Goal: Task Accomplishment & Management: Use online tool/utility

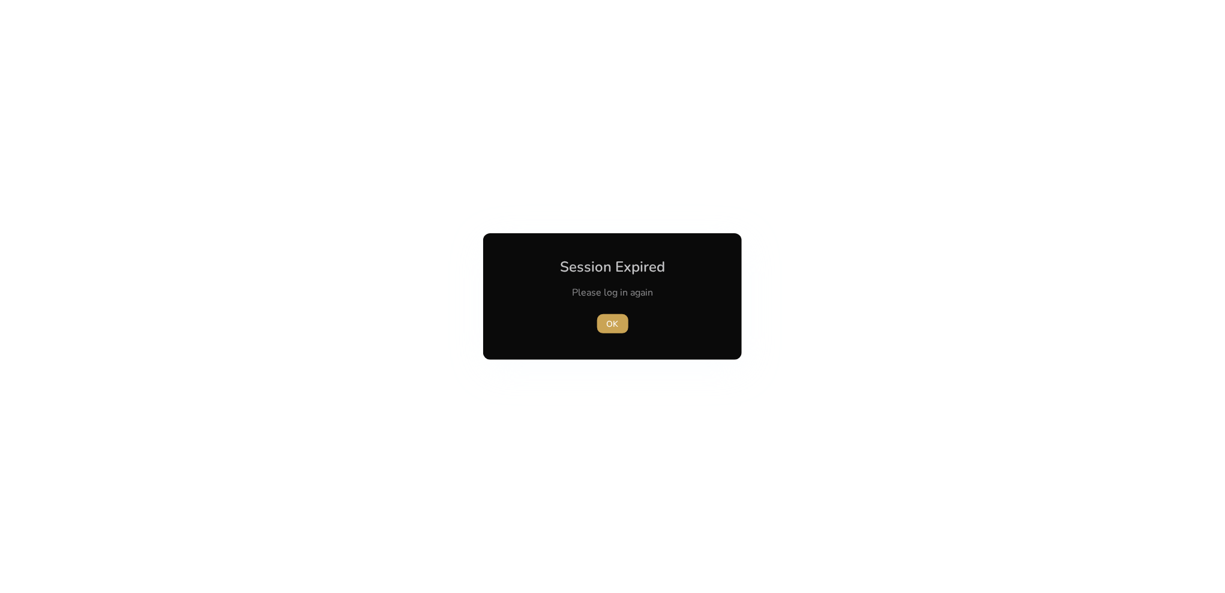
click at [607, 320] on button "OK" at bounding box center [612, 323] width 31 height 19
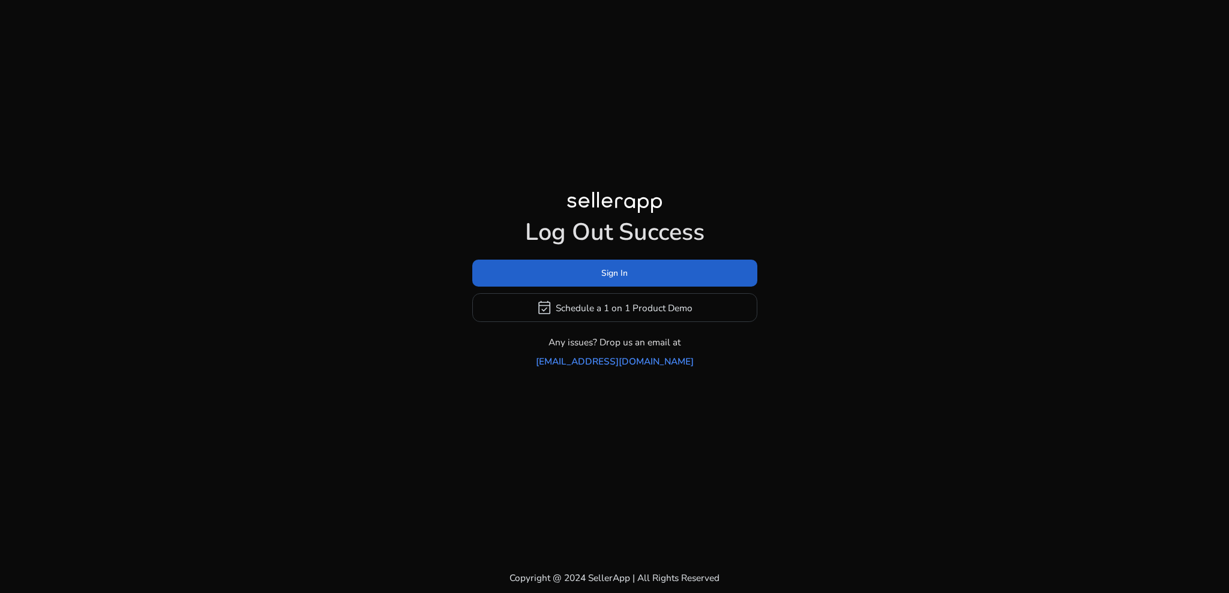
click at [651, 281] on span at bounding box center [614, 273] width 285 height 29
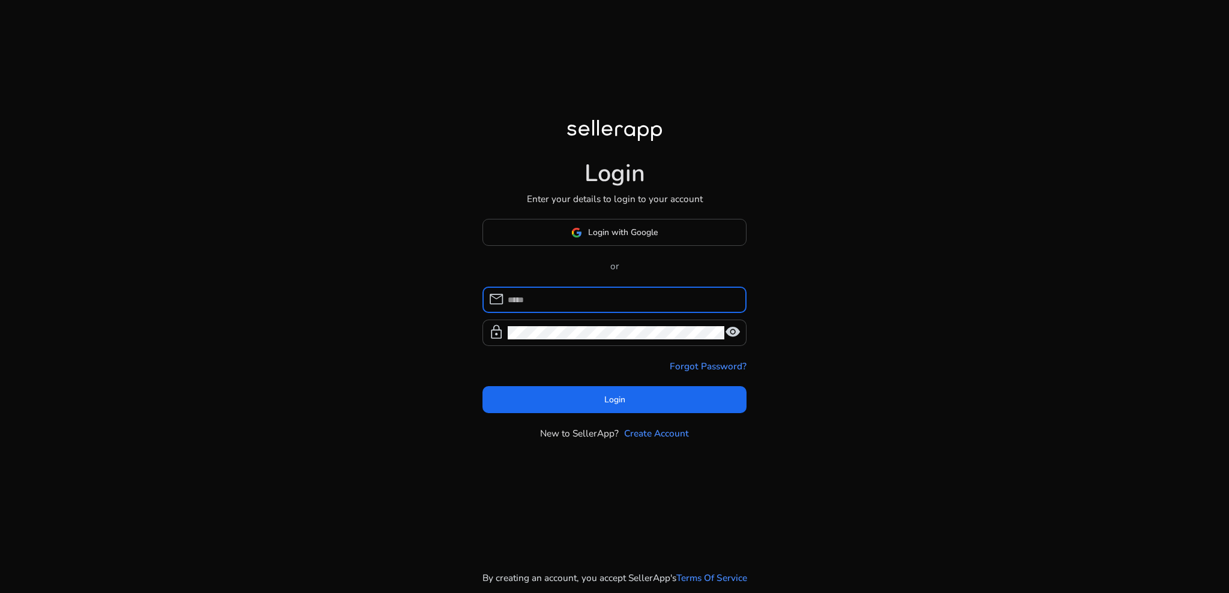
type input "**********"
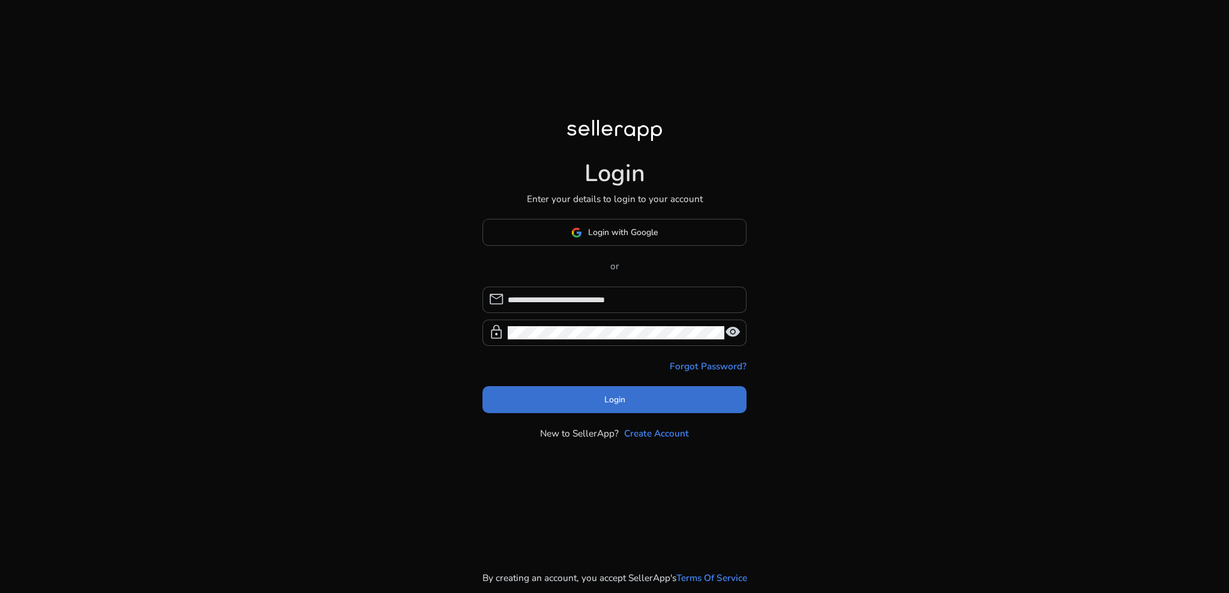
click at [611, 402] on span at bounding box center [614, 399] width 264 height 29
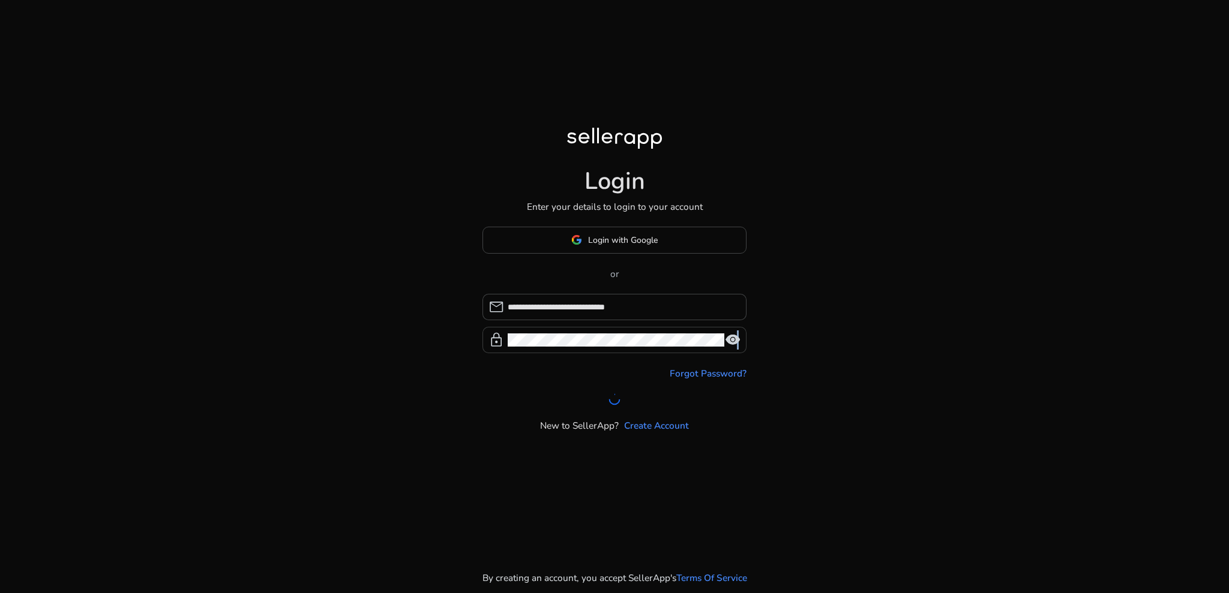
click at [736, 332] on span "visibility" at bounding box center [733, 340] width 16 height 16
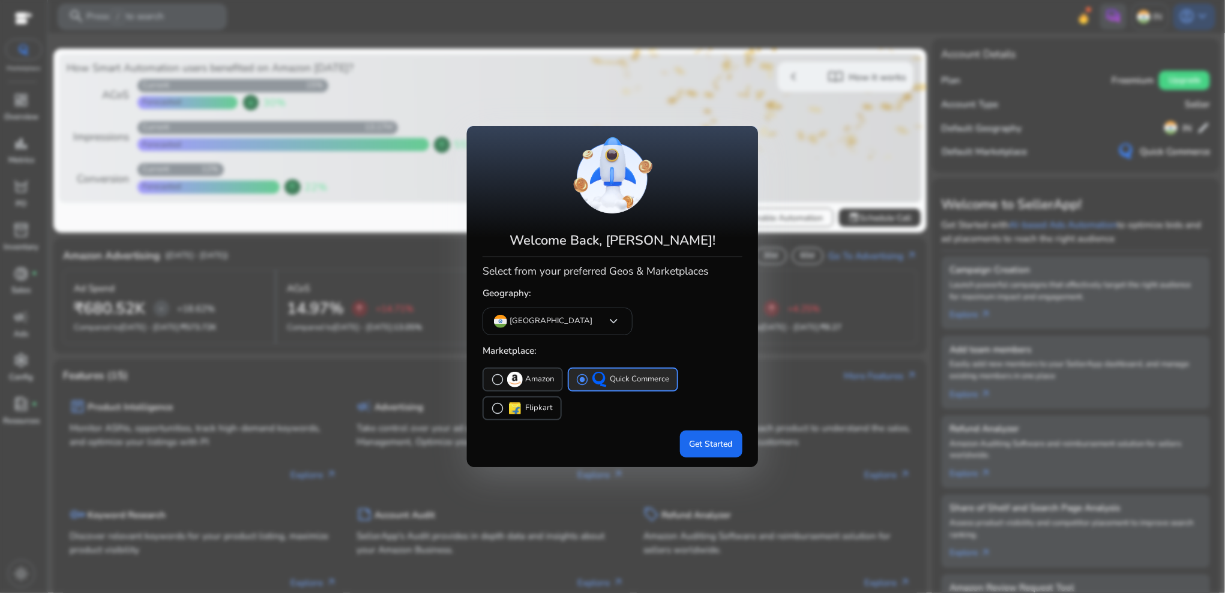
click at [526, 373] on p "Amazon" at bounding box center [540, 379] width 29 height 13
click at [701, 441] on span "Get Started" at bounding box center [710, 444] width 43 height 13
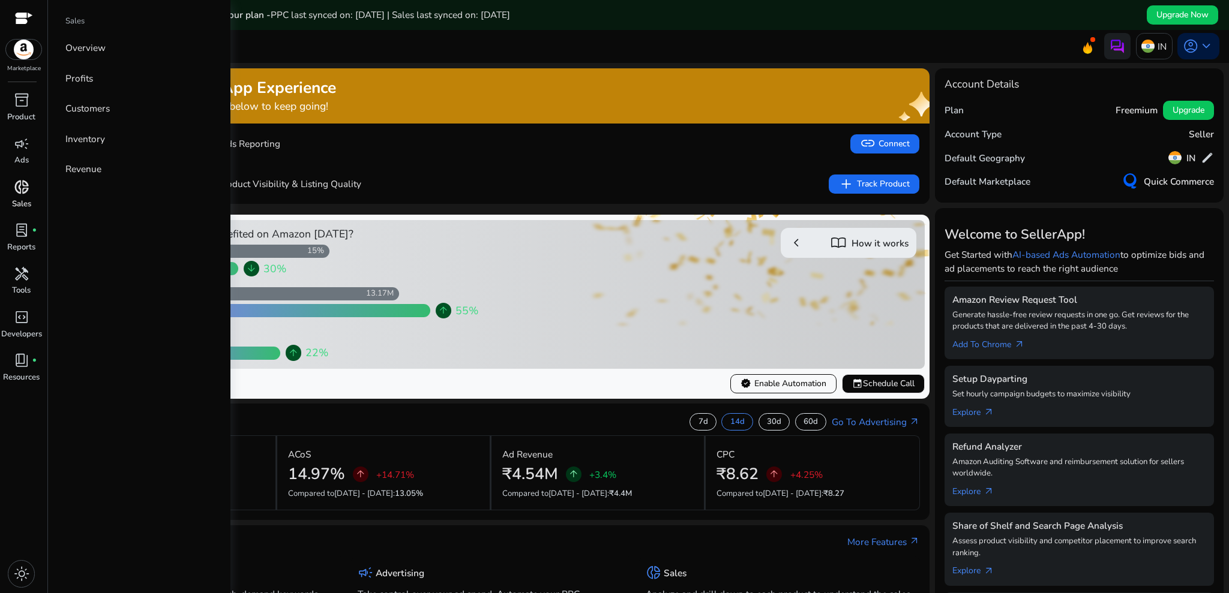
click at [22, 181] on span "donut_small" at bounding box center [22, 187] width 16 height 16
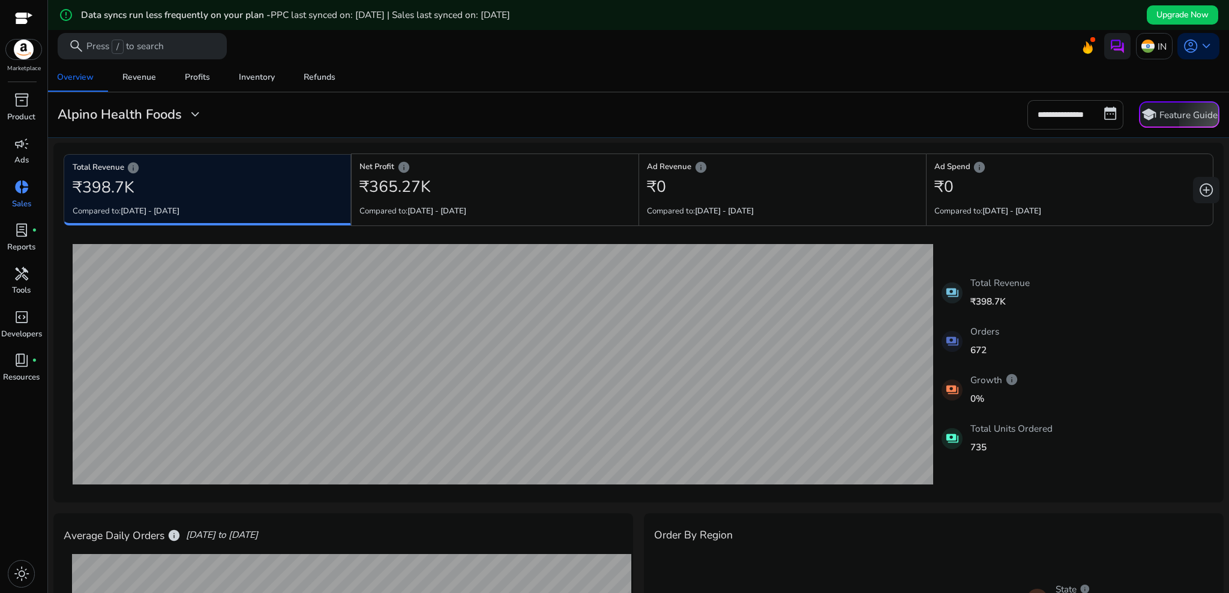
click at [1072, 106] on input "**********" at bounding box center [1075, 114] width 96 height 29
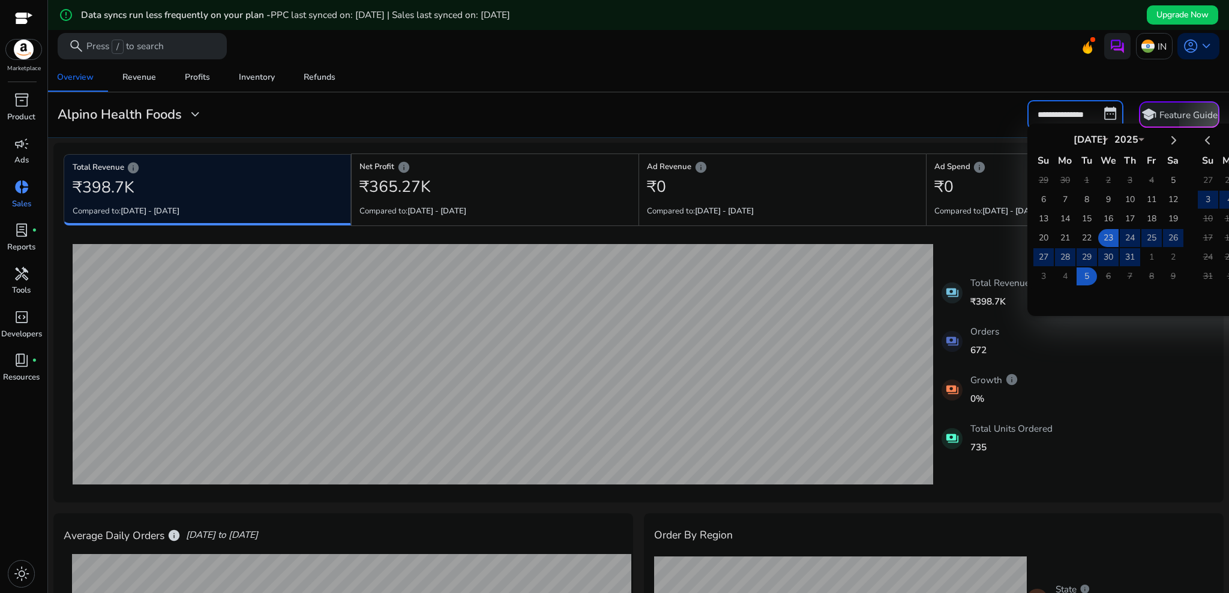
select select "*"
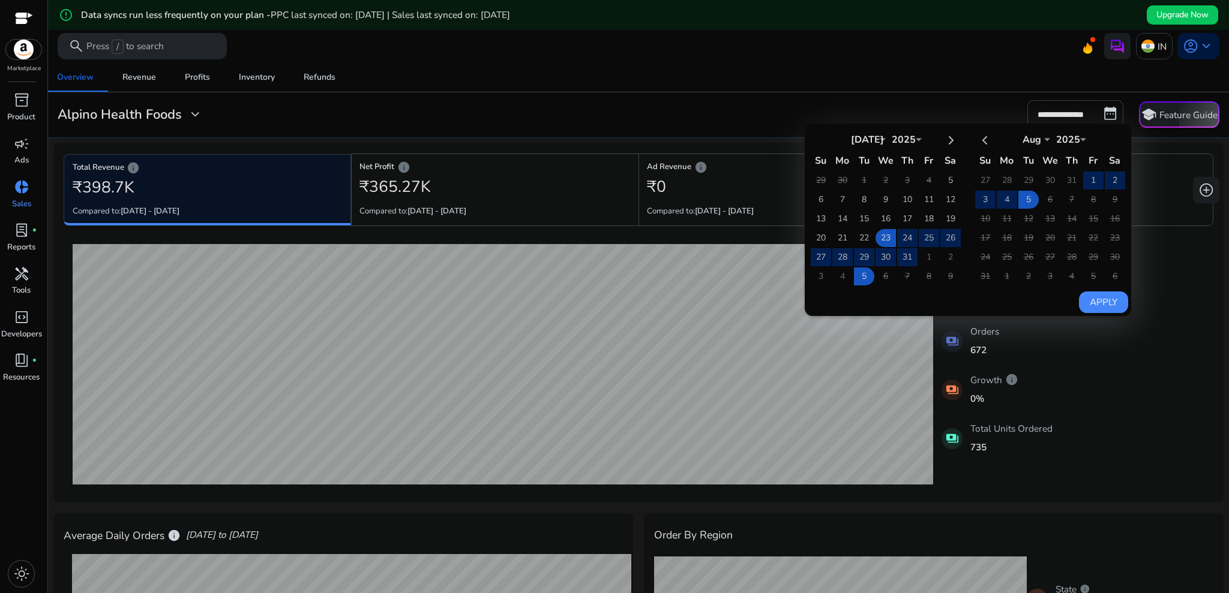
click at [1084, 211] on td "15" at bounding box center [1093, 219] width 20 height 18
click at [1085, 268] on td "5" at bounding box center [1093, 277] width 20 height 18
click at [1091, 229] on td "22" at bounding box center [1093, 238] width 20 height 18
click at [1083, 182] on td "1" at bounding box center [1093, 181] width 20 height 18
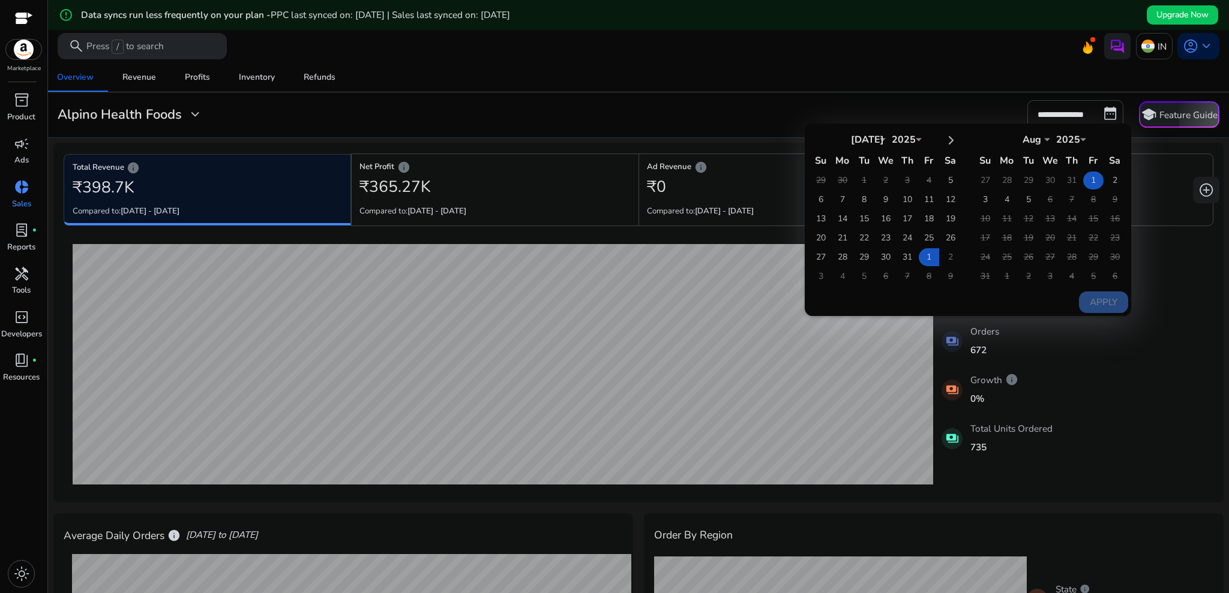
click at [1083, 182] on td "1" at bounding box center [1093, 181] width 20 height 18
click at [1026, 191] on td "5" at bounding box center [1028, 200] width 20 height 18
click at [983, 75] on div "Overview Revenue Profits Inventory Refunds" at bounding box center [639, 77] width 1192 height 29
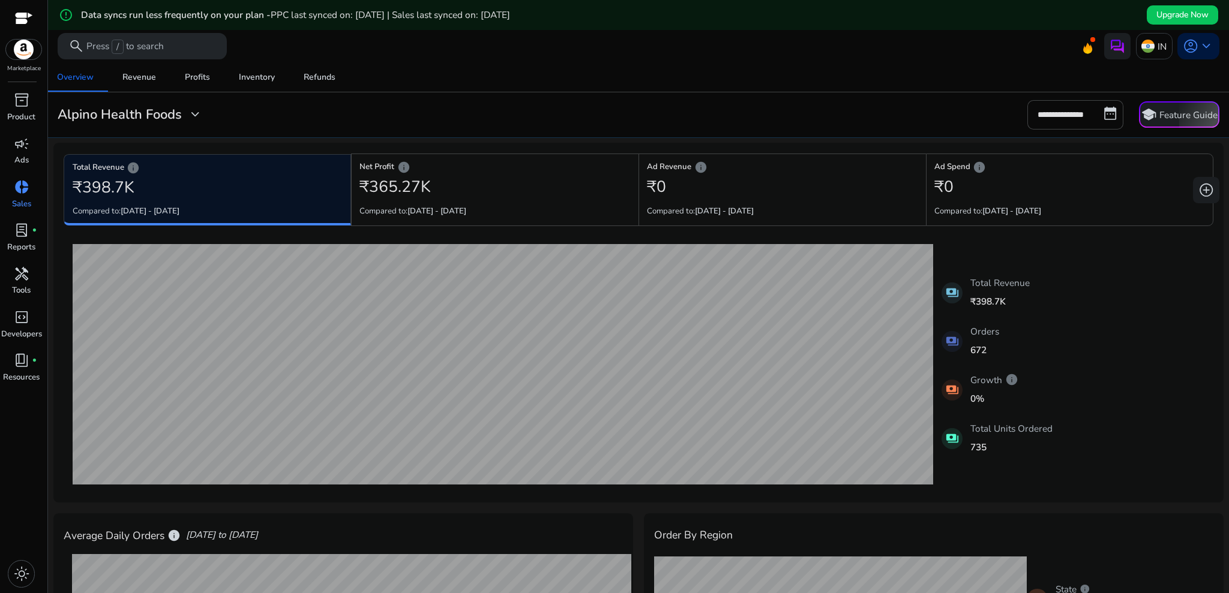
click at [161, 102] on div "**********" at bounding box center [638, 114] width 1172 height 29
click at [157, 111] on h3 "Alpino Health Foods" at bounding box center [120, 115] width 124 height 16
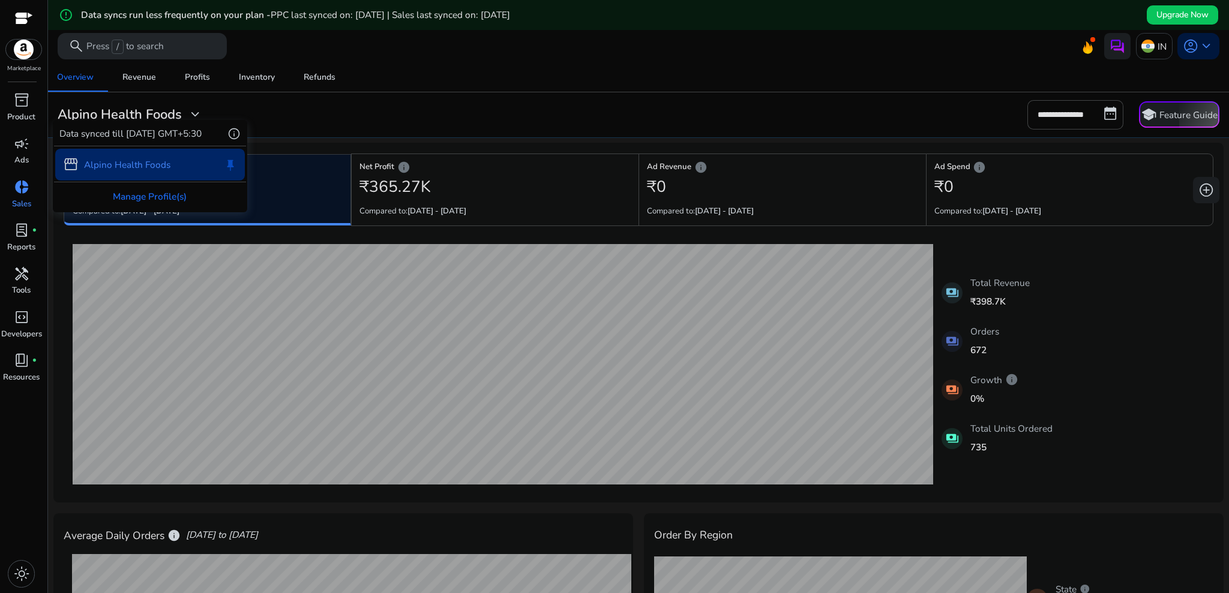
click at [342, 106] on div at bounding box center [614, 296] width 1229 height 593
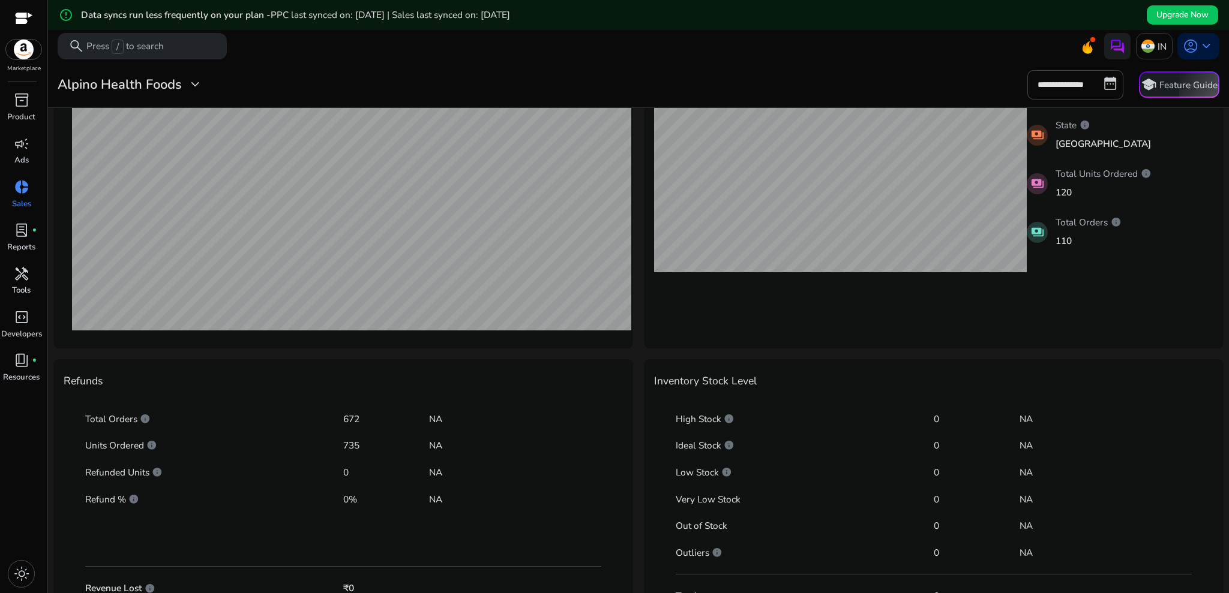
scroll to position [342, 0]
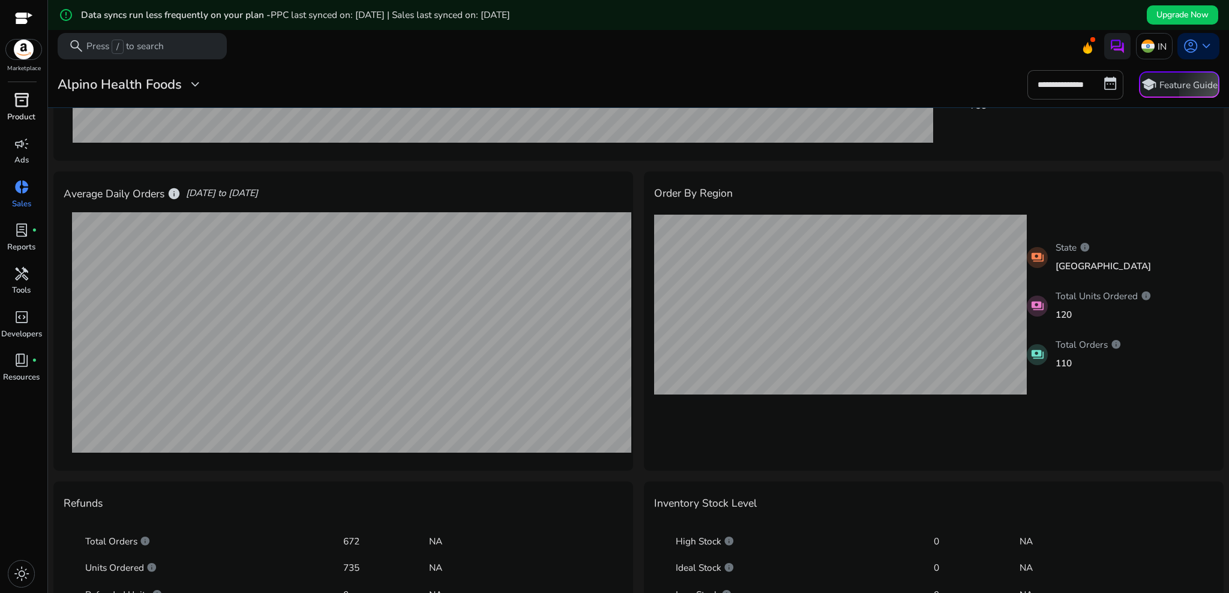
click at [27, 124] on link "inventory_2 Product" at bounding box center [21, 111] width 43 height 43
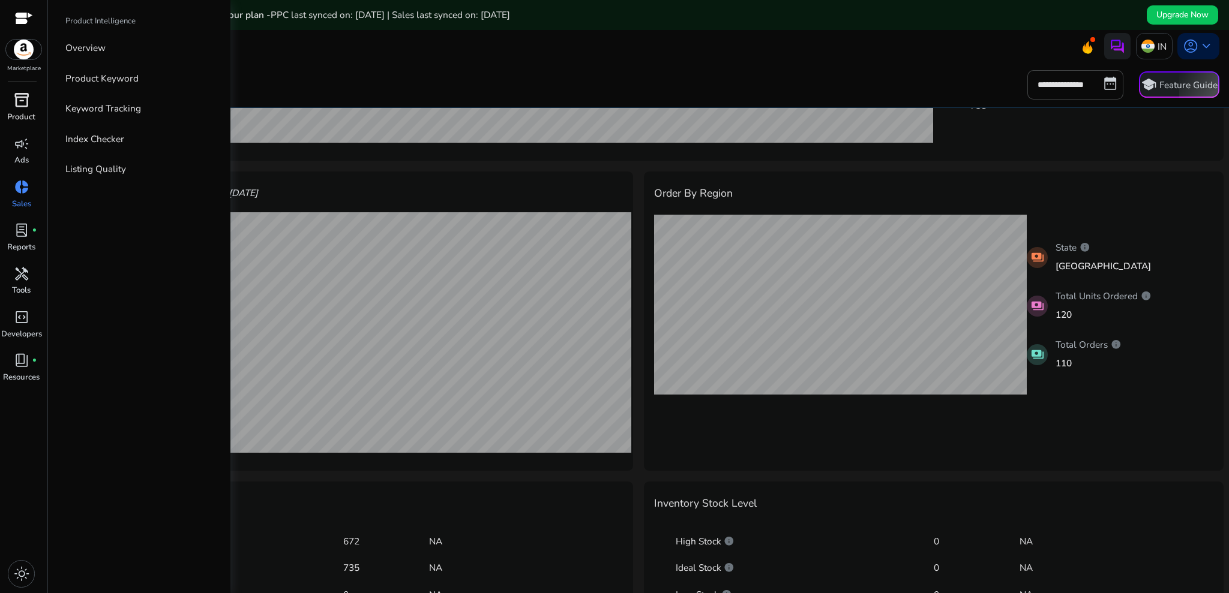
scroll to position [1, 0]
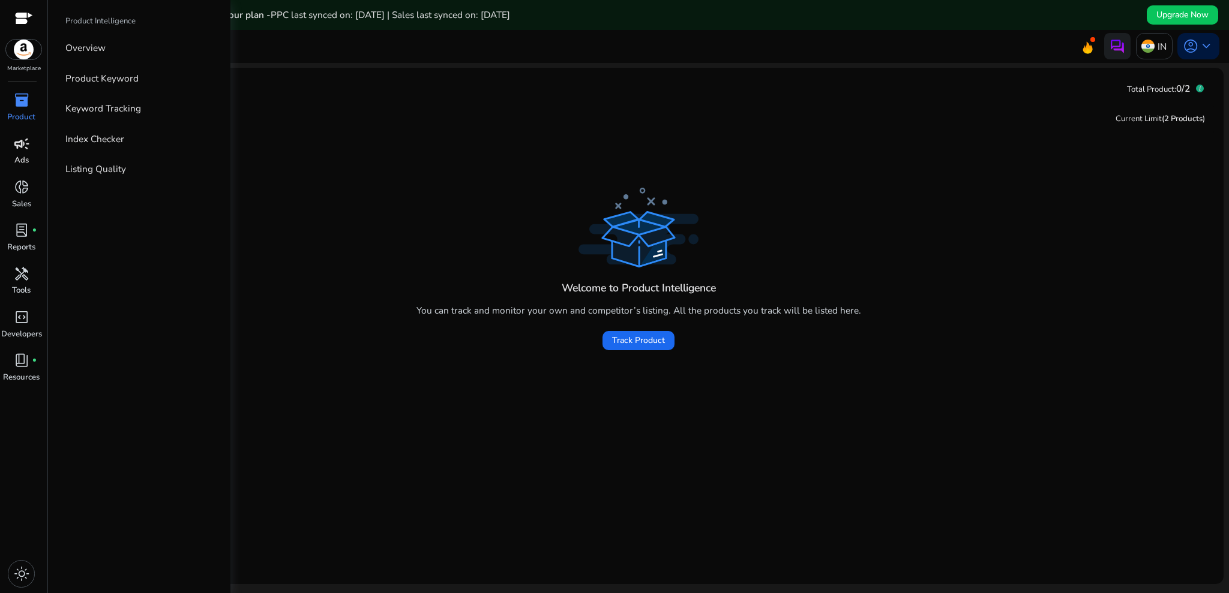
click at [24, 143] on span "campaign" at bounding box center [22, 144] width 16 height 16
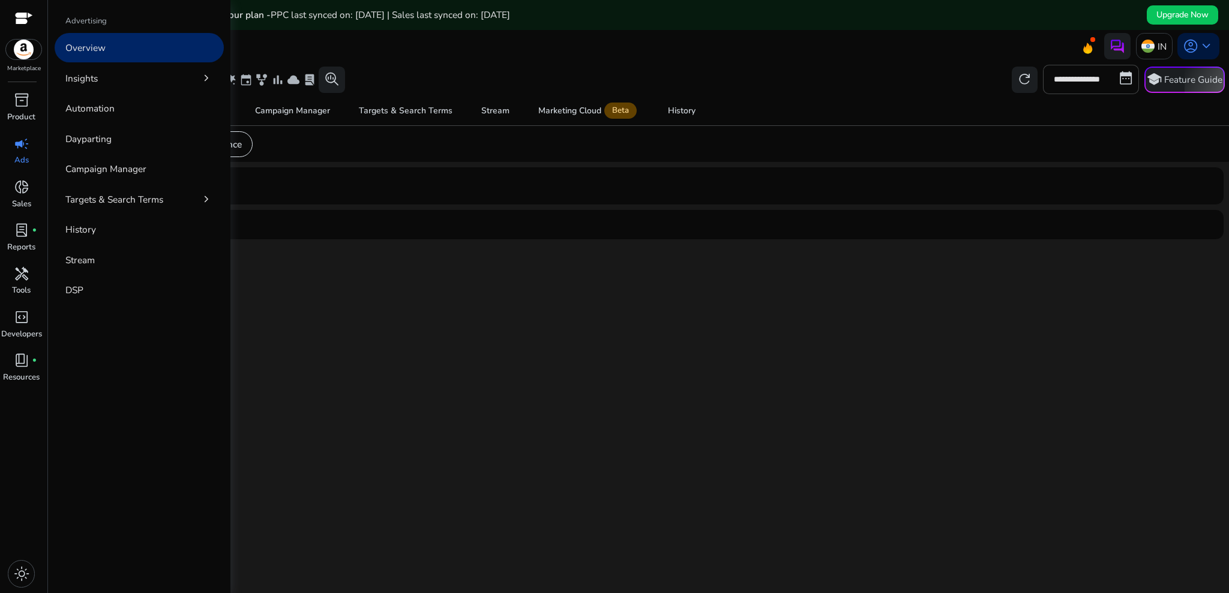
scroll to position [1, 0]
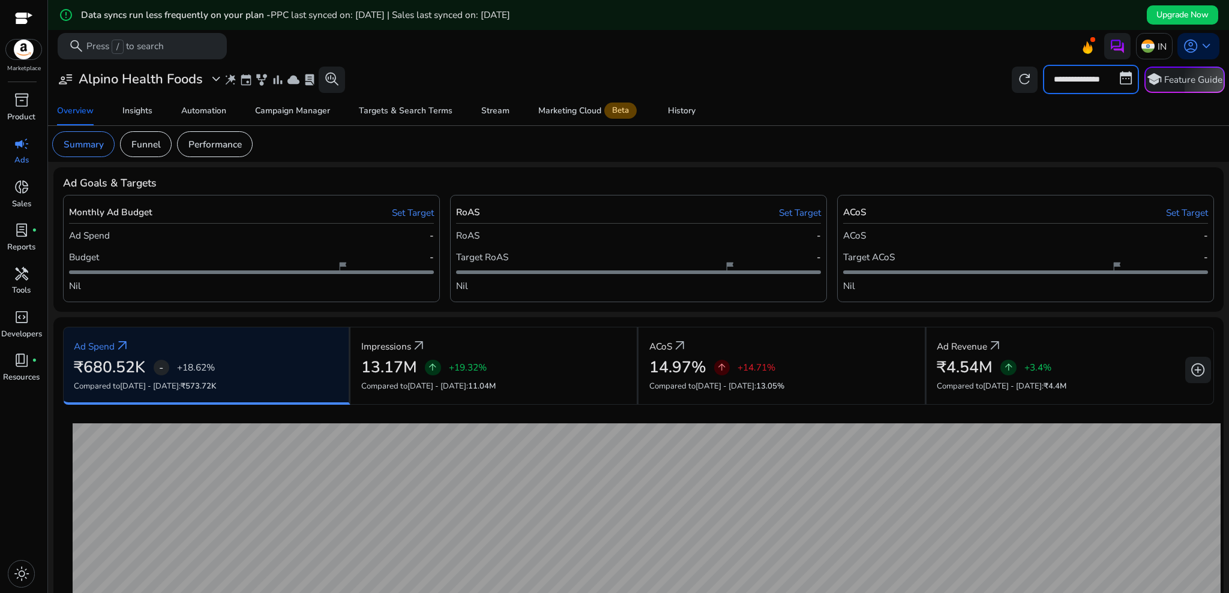
click at [1111, 68] on input "**********" at bounding box center [1091, 79] width 96 height 29
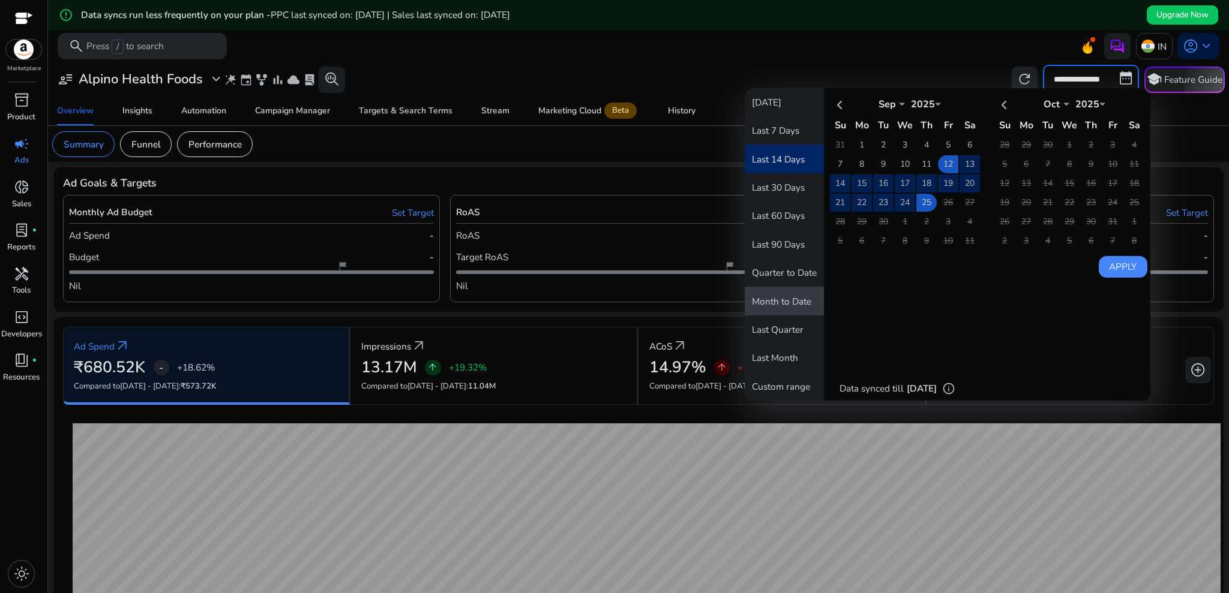
click at [764, 296] on button "Month to Date" at bounding box center [784, 301] width 79 height 28
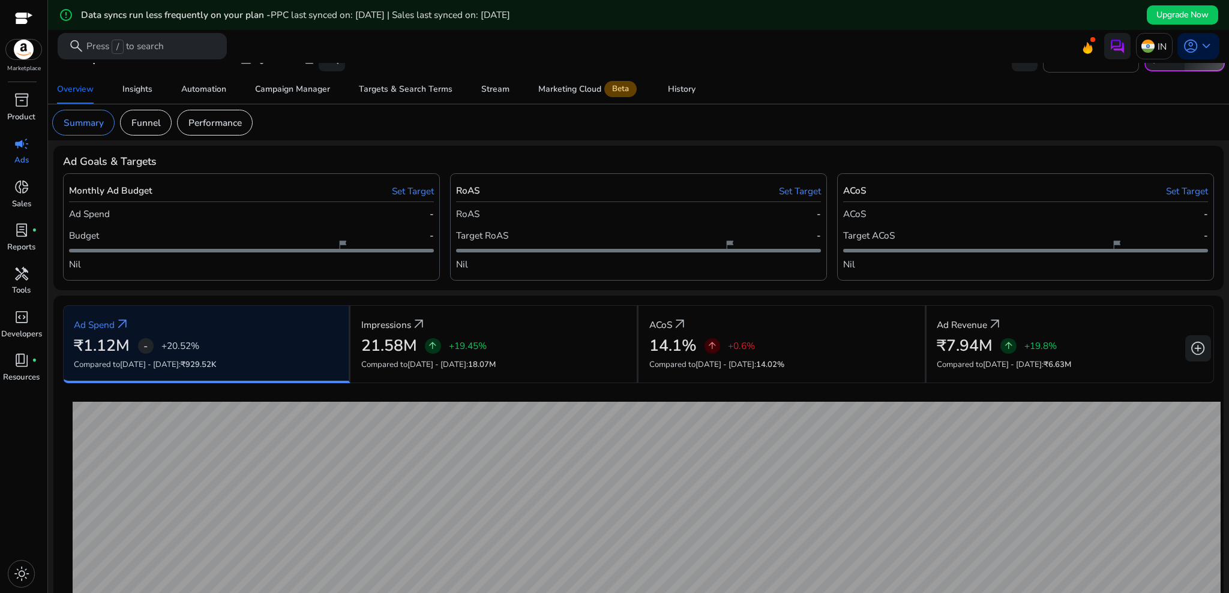
scroll to position [0, 0]
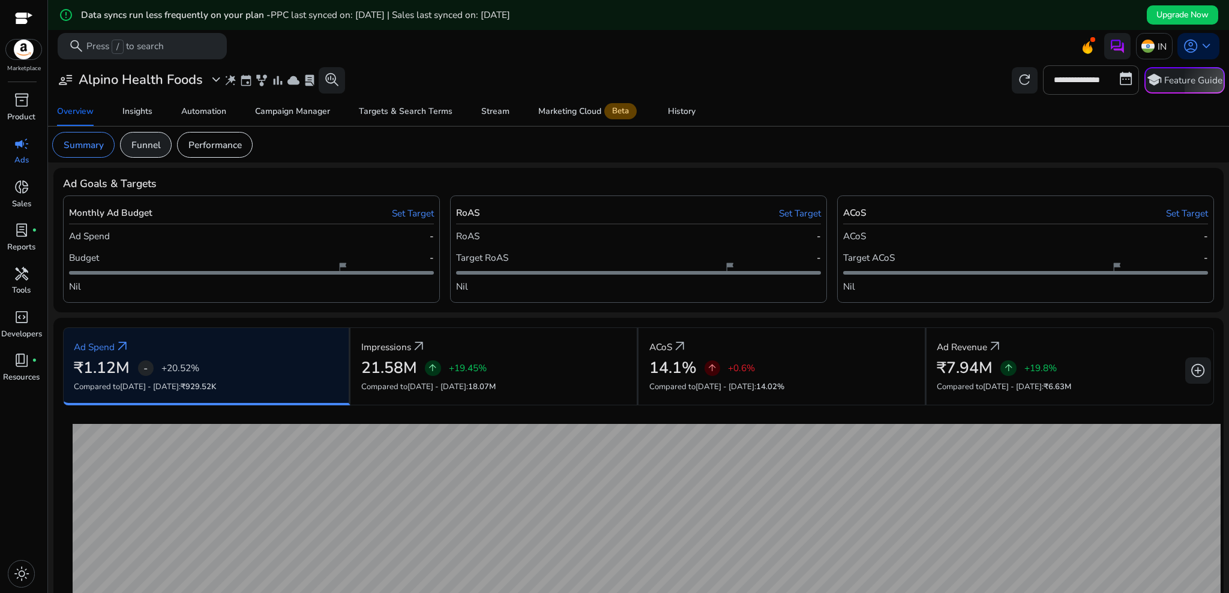
click at [144, 138] on p "Funnel" at bounding box center [145, 145] width 29 height 14
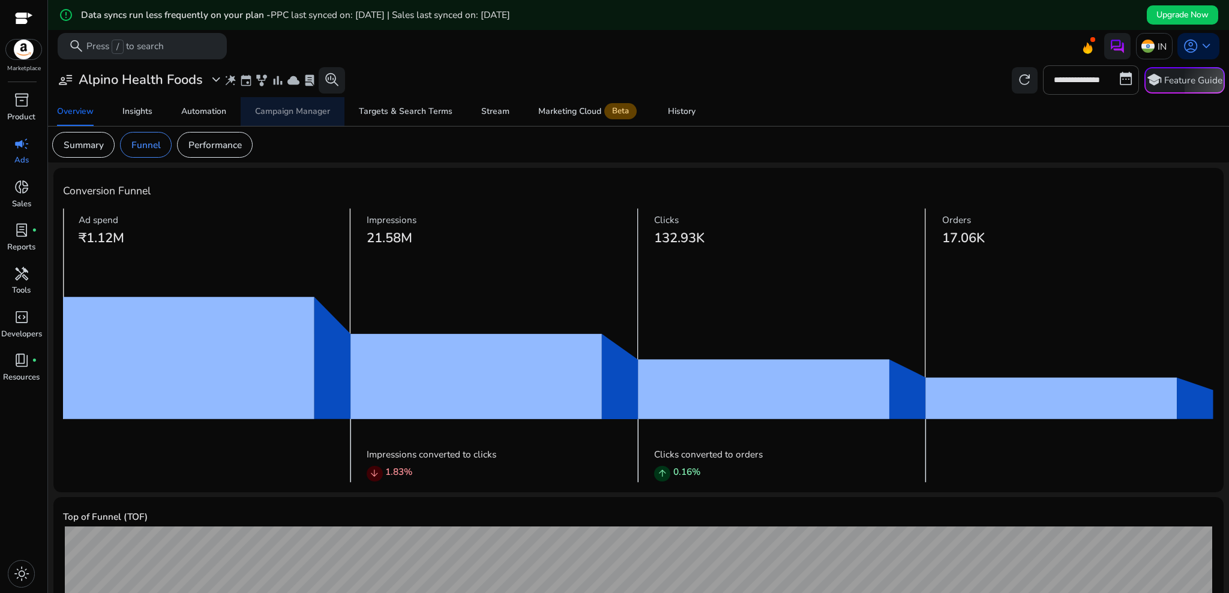
click at [286, 108] on div "Campaign Manager" at bounding box center [292, 111] width 75 height 8
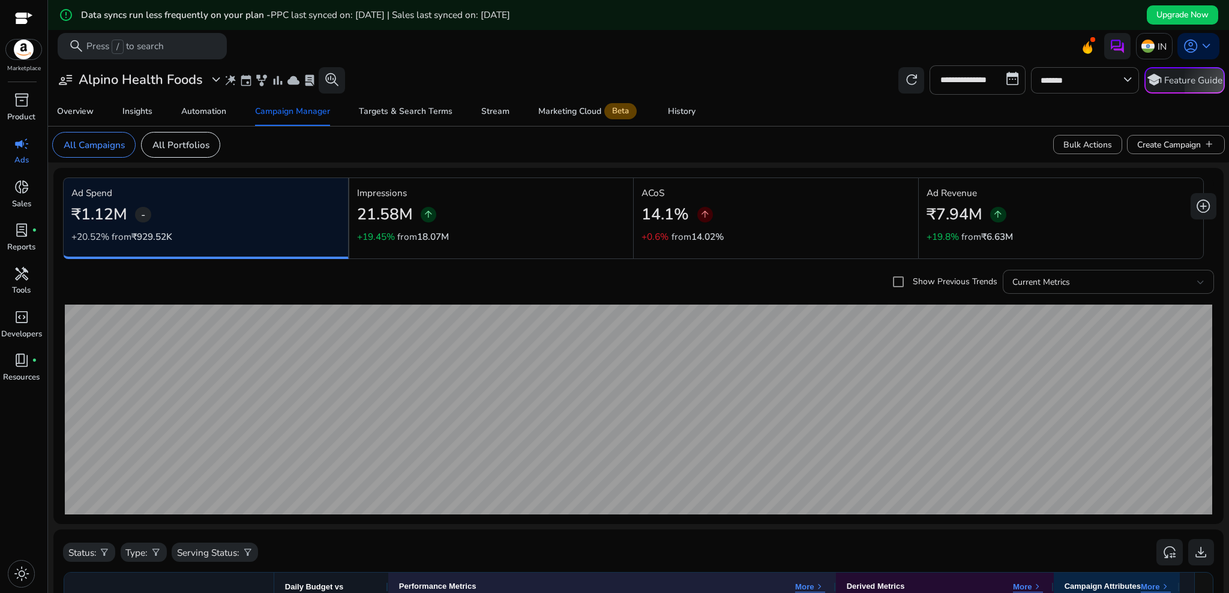
click at [443, 93] on mat-card "**********" at bounding box center [639, 80] width 1192 height 34
click at [432, 107] on div "Targets & Search Terms" at bounding box center [406, 111] width 94 height 8
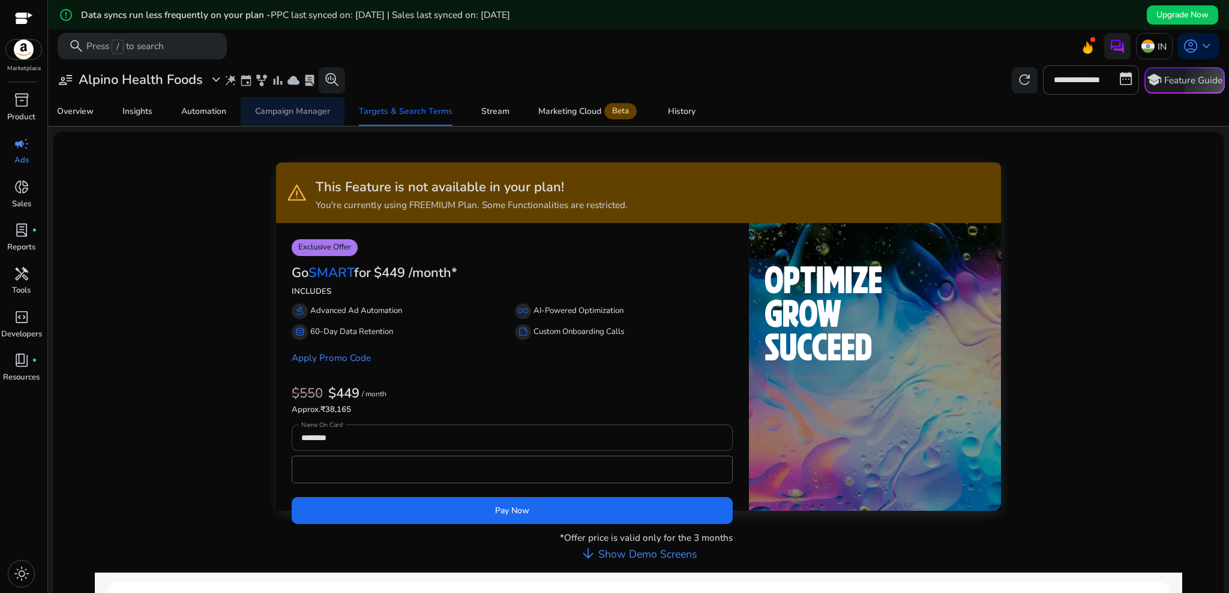
click at [255, 112] on div "Campaign Manager" at bounding box center [292, 111] width 75 height 8
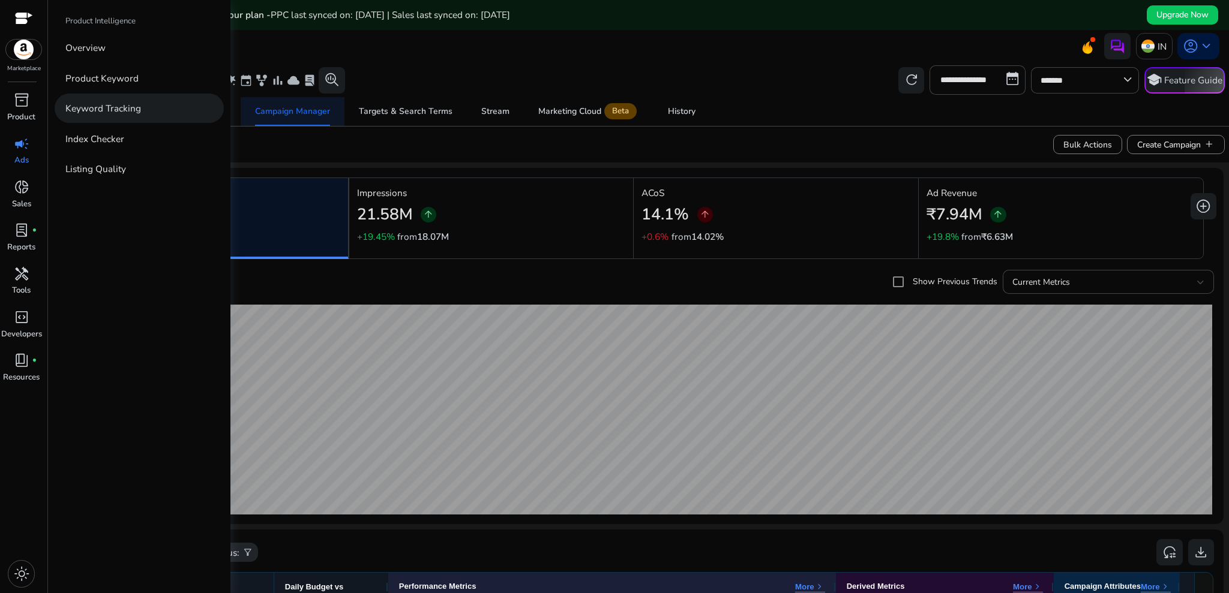
click at [120, 94] on link "Keyword Tracking" at bounding box center [139, 108] width 169 height 29
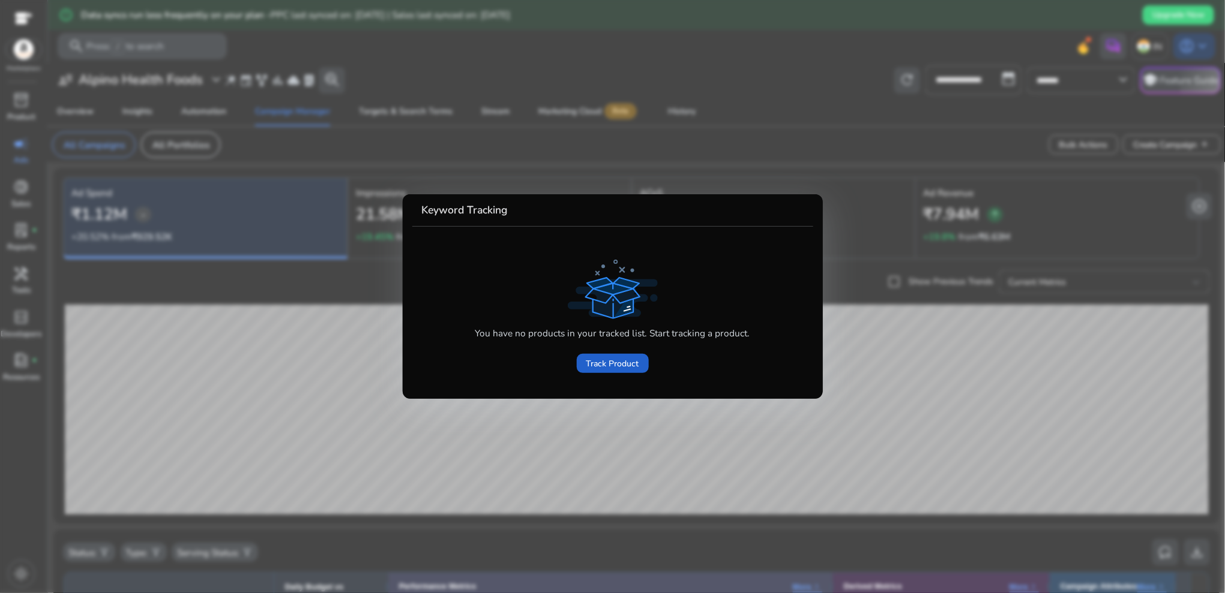
click at [602, 358] on span "Track Product" at bounding box center [612, 364] width 53 height 13
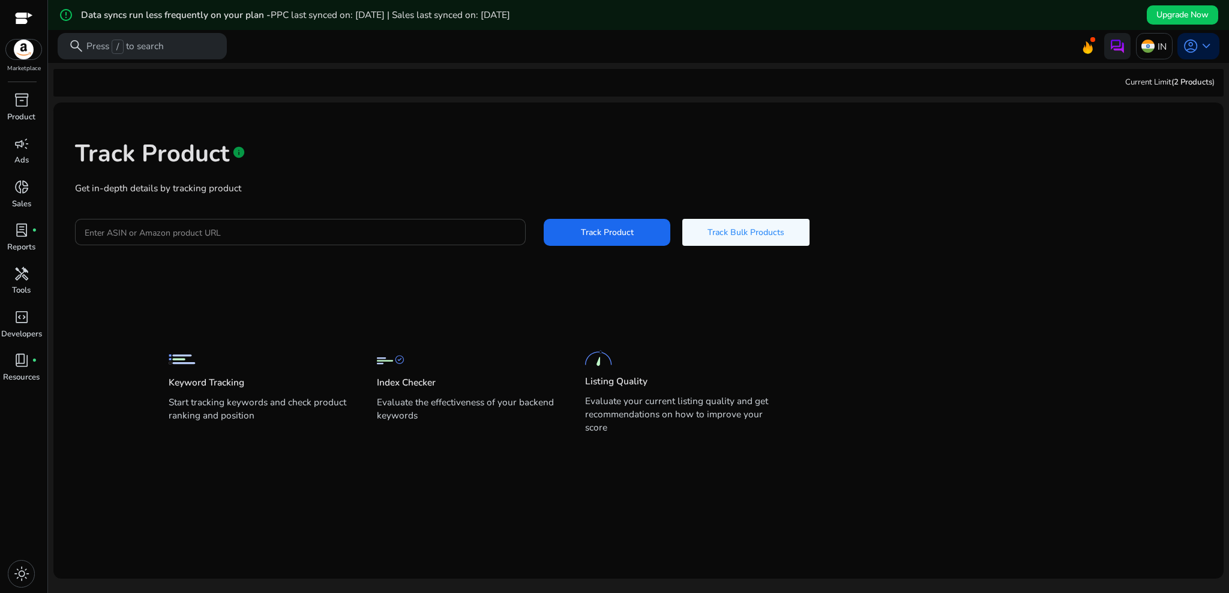
click at [462, 219] on div at bounding box center [300, 232] width 431 height 26
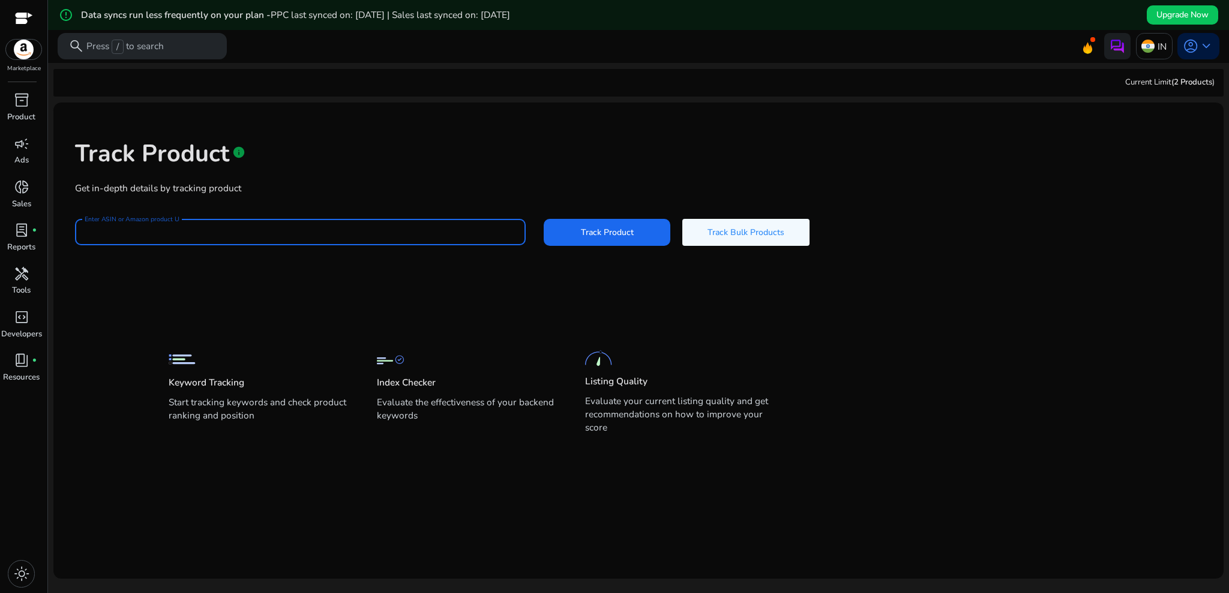
click at [405, 226] on input "Enter ASIN or Amazon product URL" at bounding box center [300, 232] width 431 height 13
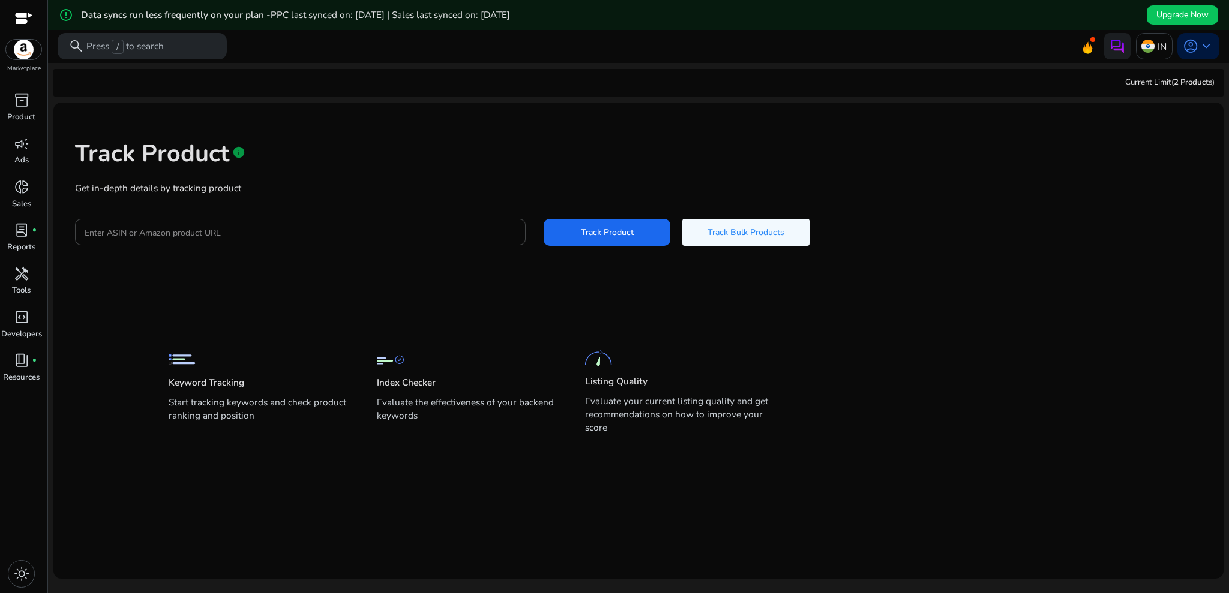
click at [905, 377] on div "Keyword Tracking Start tracking keywords and check product ranking and position…" at bounding box center [630, 384] width 922 height 108
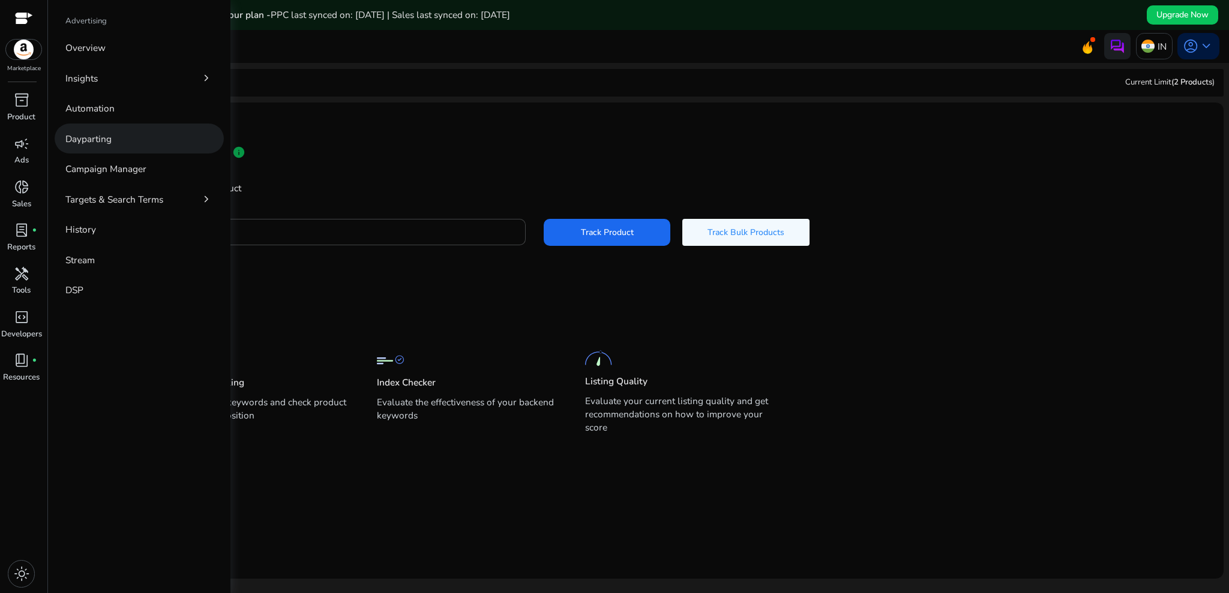
click at [104, 132] on p "Dayparting" at bounding box center [88, 139] width 46 height 14
